Goal: Communication & Community: Share content

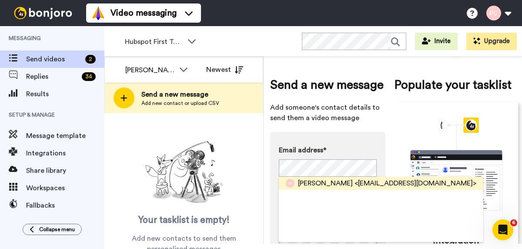
click at [335, 183] on span "Sherry Parma" at bounding box center [325, 183] width 55 height 10
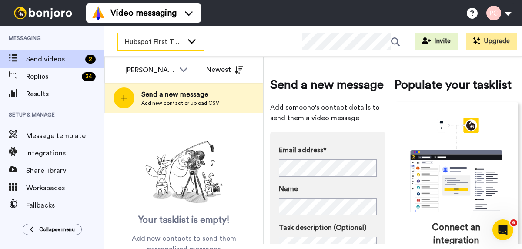
click at [152, 46] on span "Hubspot First Touch ([PERSON_NAME])" at bounding box center [154, 42] width 58 height 10
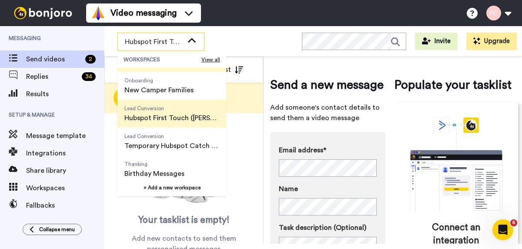
scroll to position [111, 0]
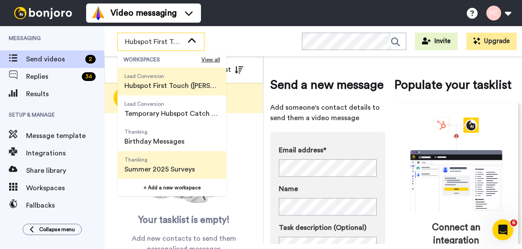
click at [153, 169] on span "Summer 2025 Surveys" at bounding box center [159, 169] width 70 height 10
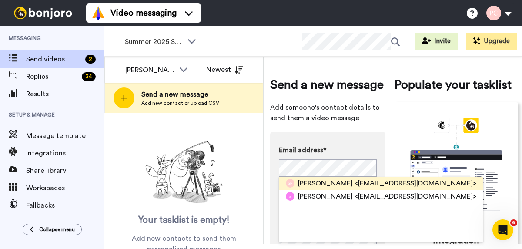
click at [364, 182] on span "<sherryparmaslp@gmail.com>" at bounding box center [415, 183] width 122 height 10
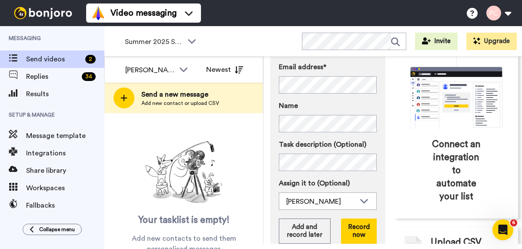
scroll to position [112, 0]
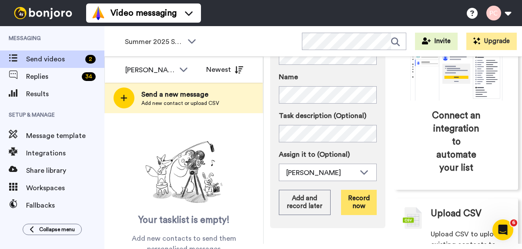
click at [361, 204] on button "Record now" at bounding box center [359, 202] width 36 height 25
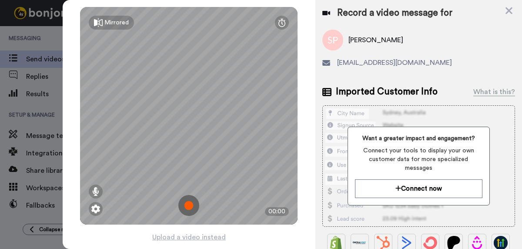
click at [188, 207] on img at bounding box center [188, 205] width 21 height 21
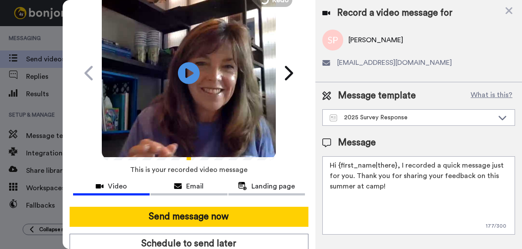
scroll to position [45, 0]
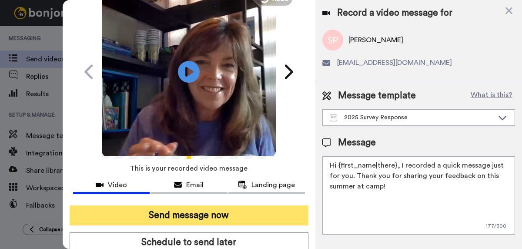
click at [208, 214] on button "Send message now" at bounding box center [189, 215] width 239 height 20
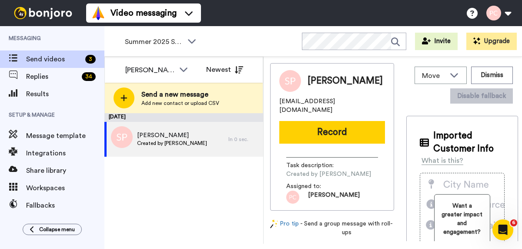
scroll to position [0, 0]
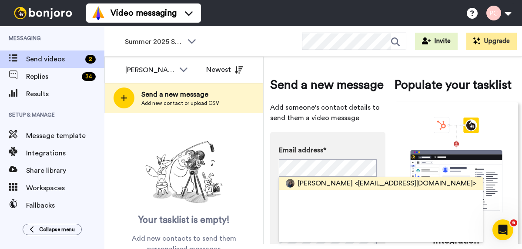
click at [313, 181] on span "[PERSON_NAME]" at bounding box center [325, 183] width 55 height 10
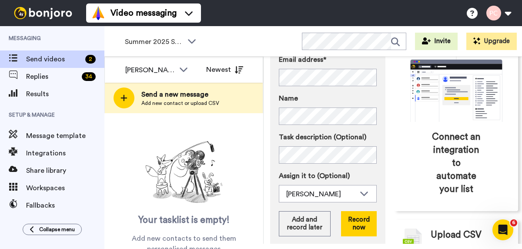
scroll to position [93, 0]
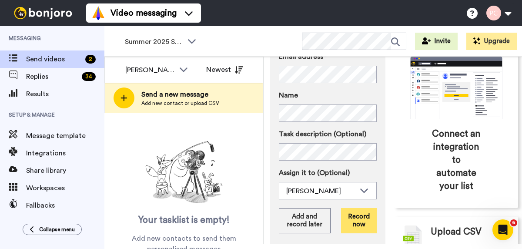
click at [358, 222] on button "Record now" at bounding box center [359, 220] width 36 height 25
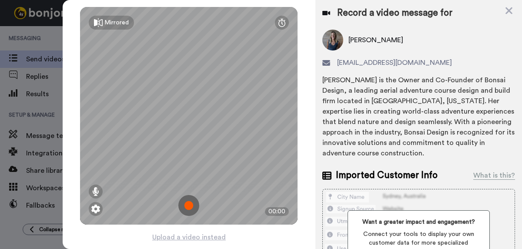
click at [186, 206] on img at bounding box center [188, 205] width 21 height 21
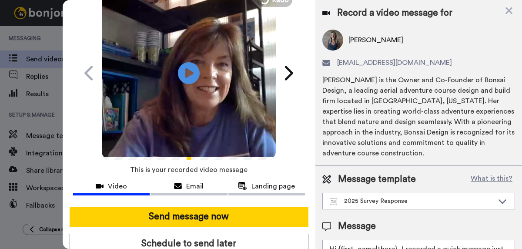
scroll to position [44, 0]
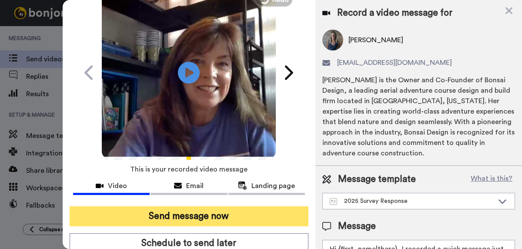
click at [186, 217] on button "Send message now" at bounding box center [189, 216] width 239 height 20
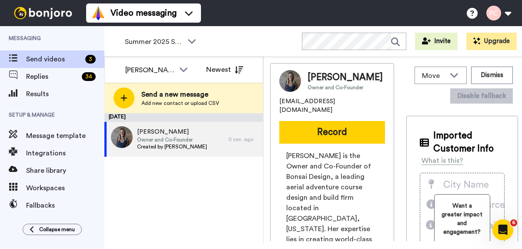
scroll to position [0, 0]
